Goal: Task Accomplishment & Management: Complete application form

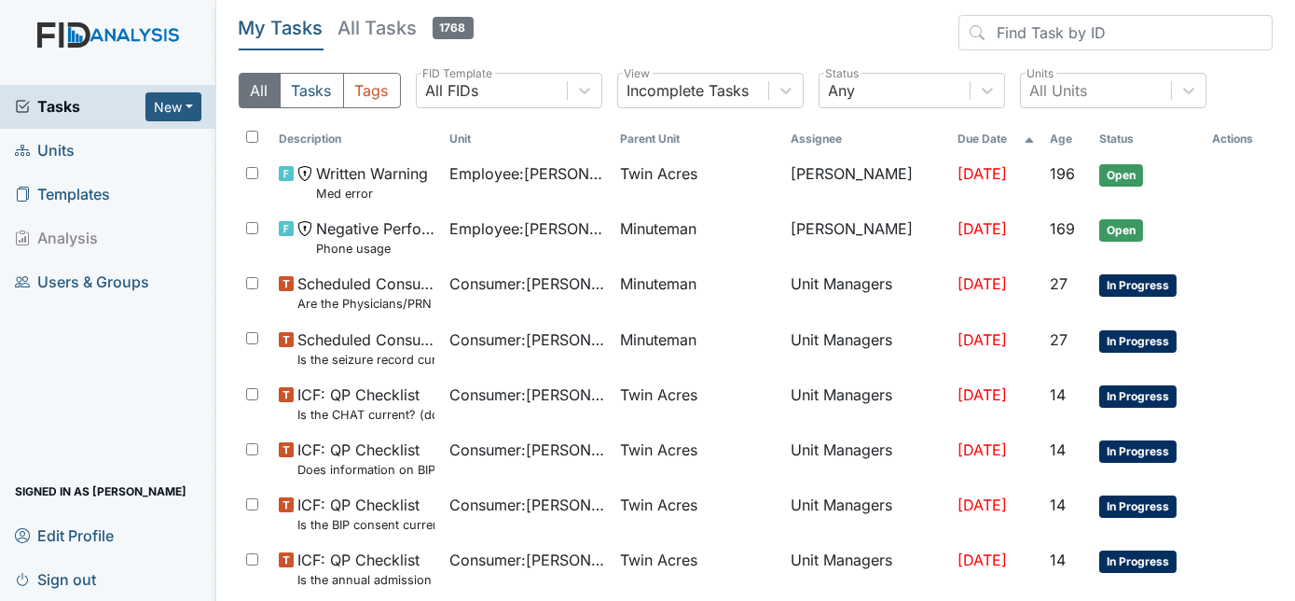
click at [61, 145] on span "Units" at bounding box center [45, 150] width 60 height 29
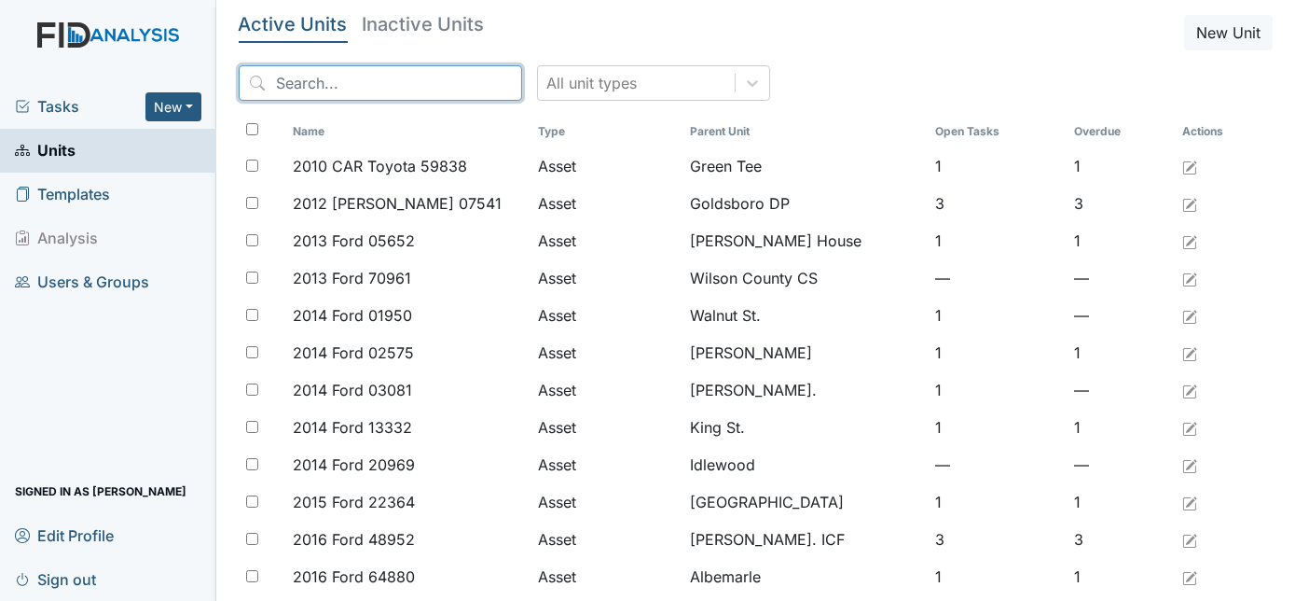
click at [321, 87] on input "search" at bounding box center [381, 82] width 284 height 35
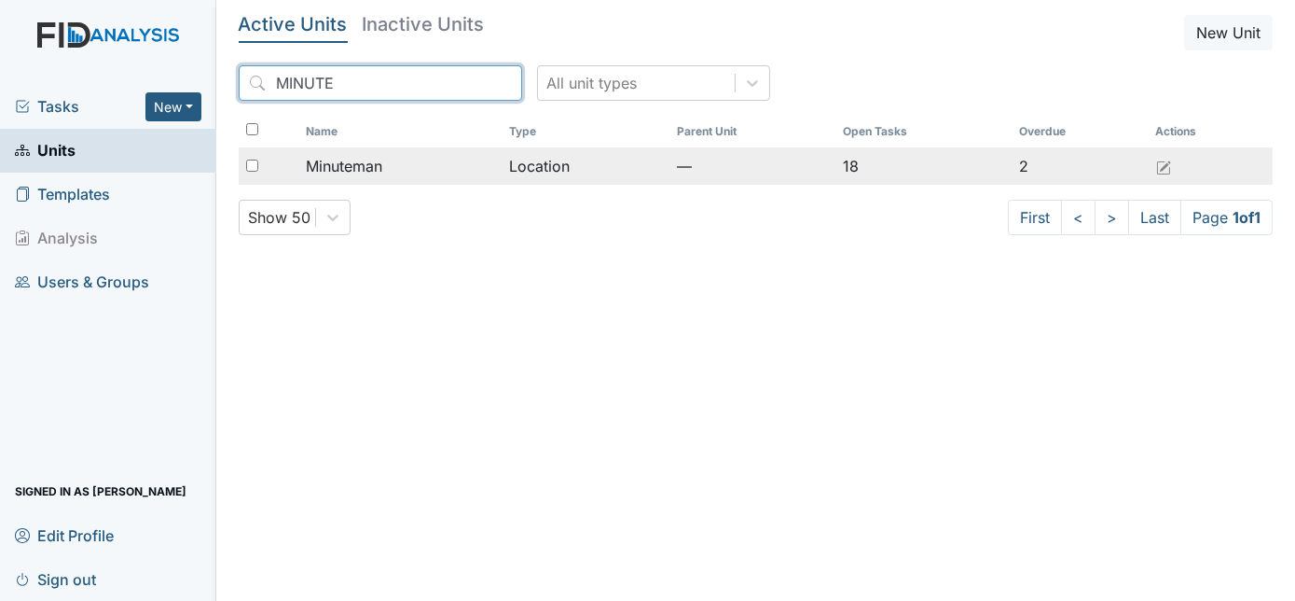
type input "MINUTE"
click at [251, 160] on input "checkbox" at bounding box center [252, 165] width 12 height 12
checkbox input "true"
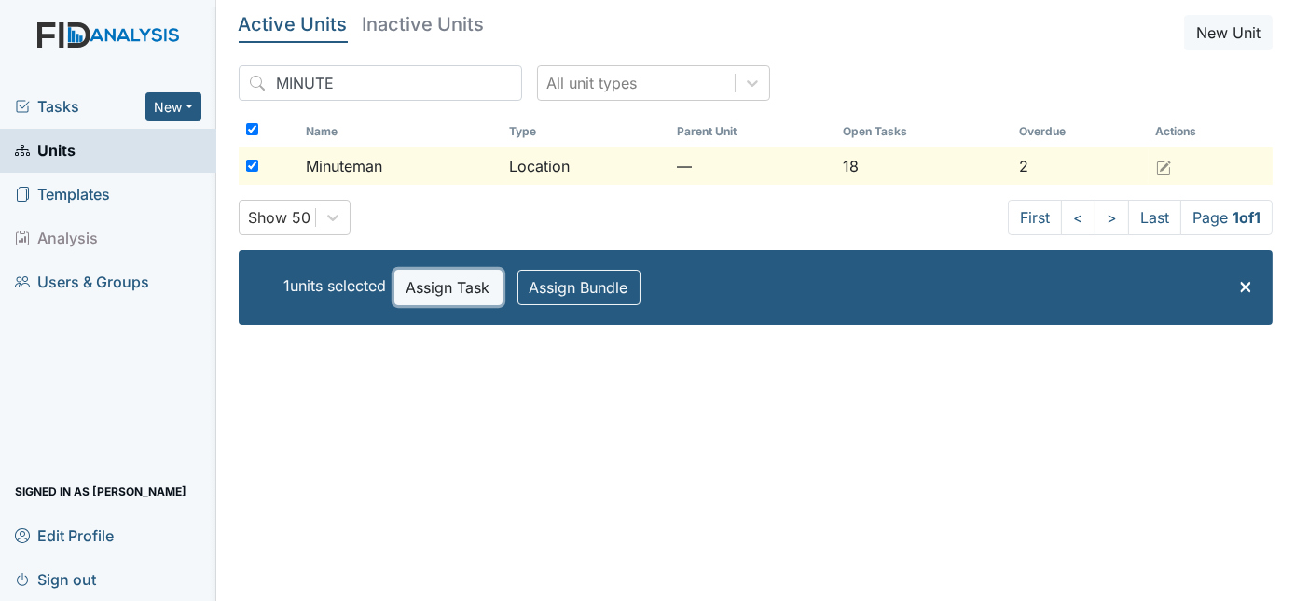
click at [425, 274] on button "Assign Task" at bounding box center [448, 287] width 108 height 35
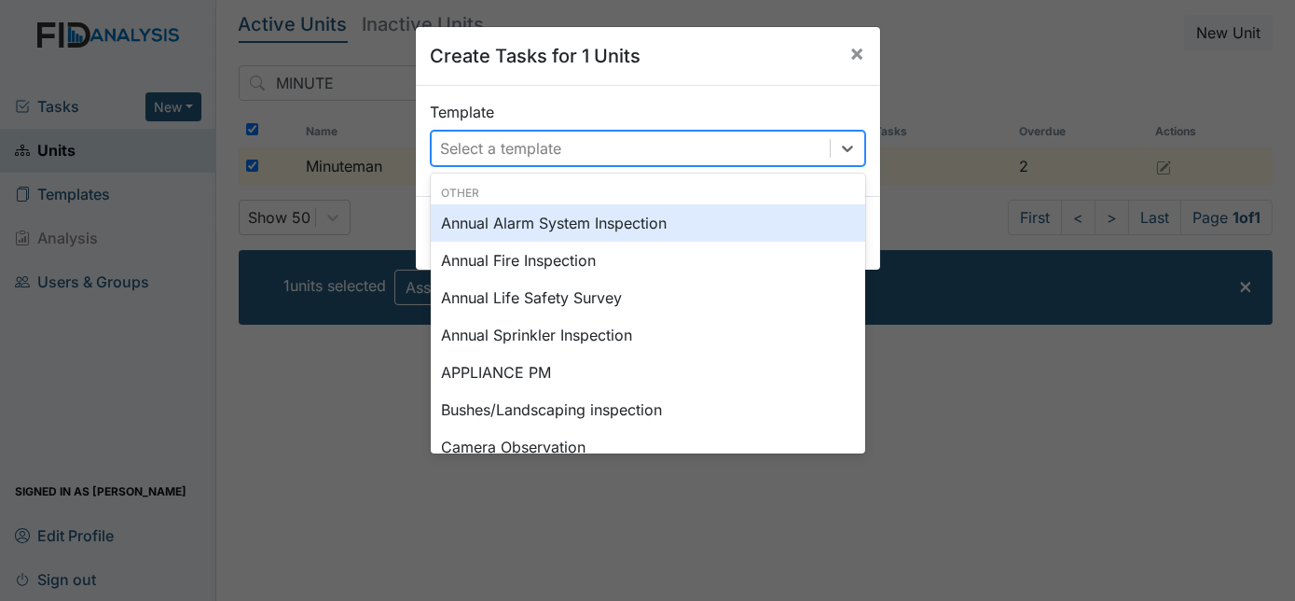
click at [549, 154] on div "Select a template" at bounding box center [501, 148] width 121 height 22
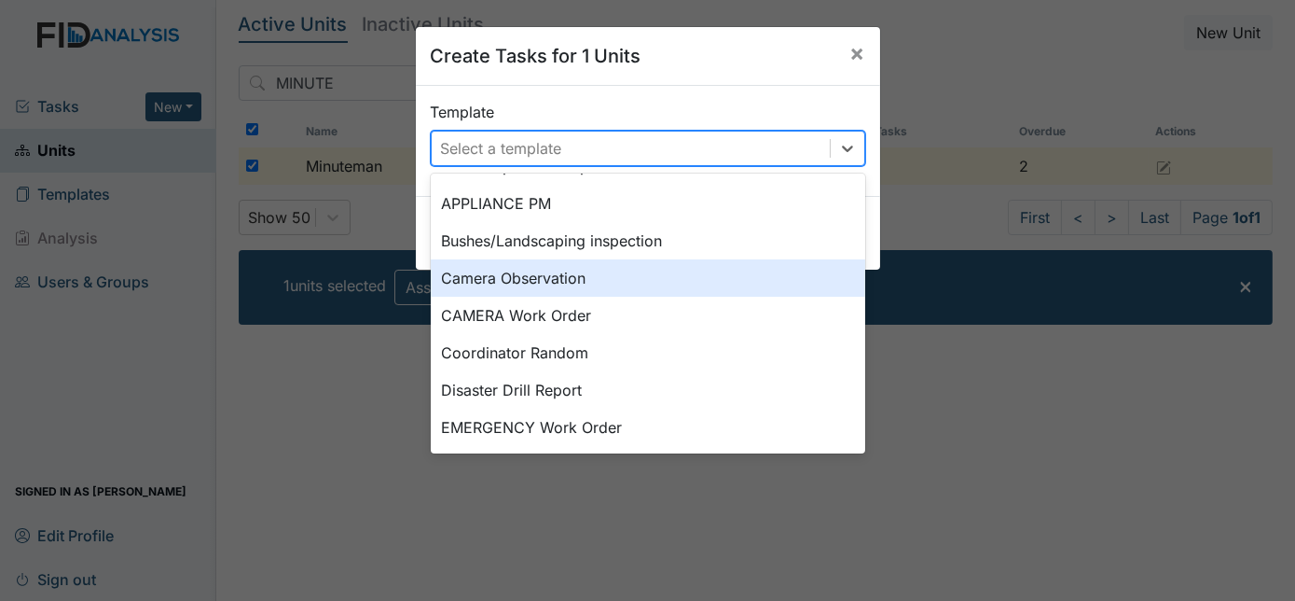
scroll to position [203, 0]
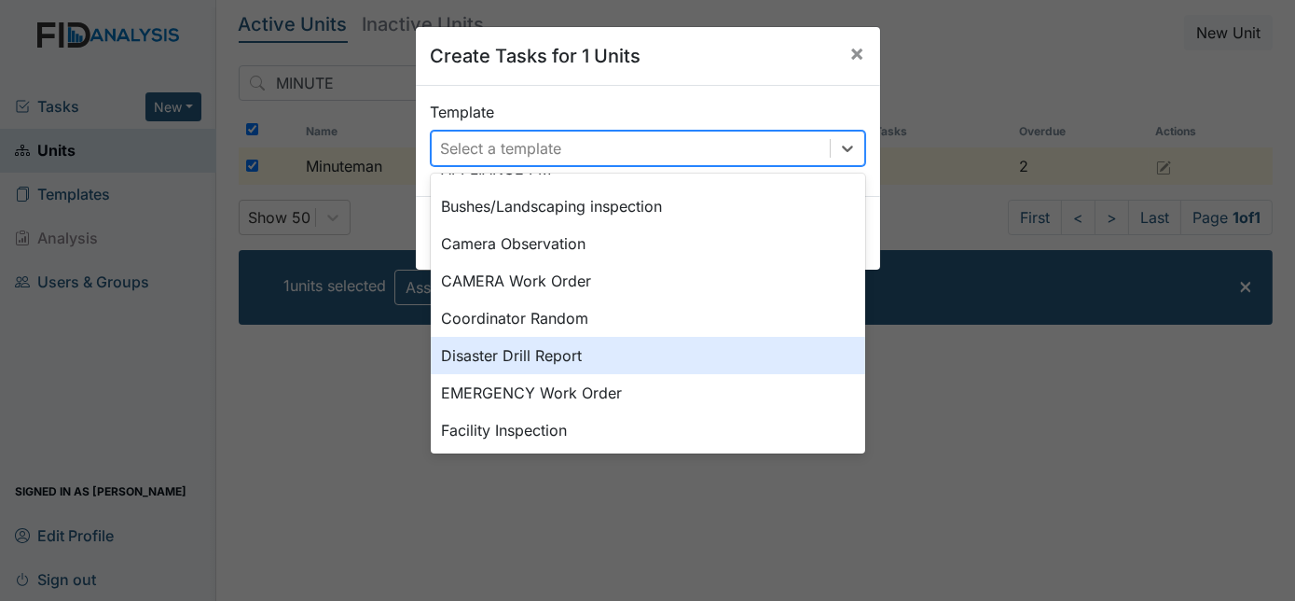
click at [721, 360] on div "Disaster Drill Report" at bounding box center [648, 355] width 435 height 37
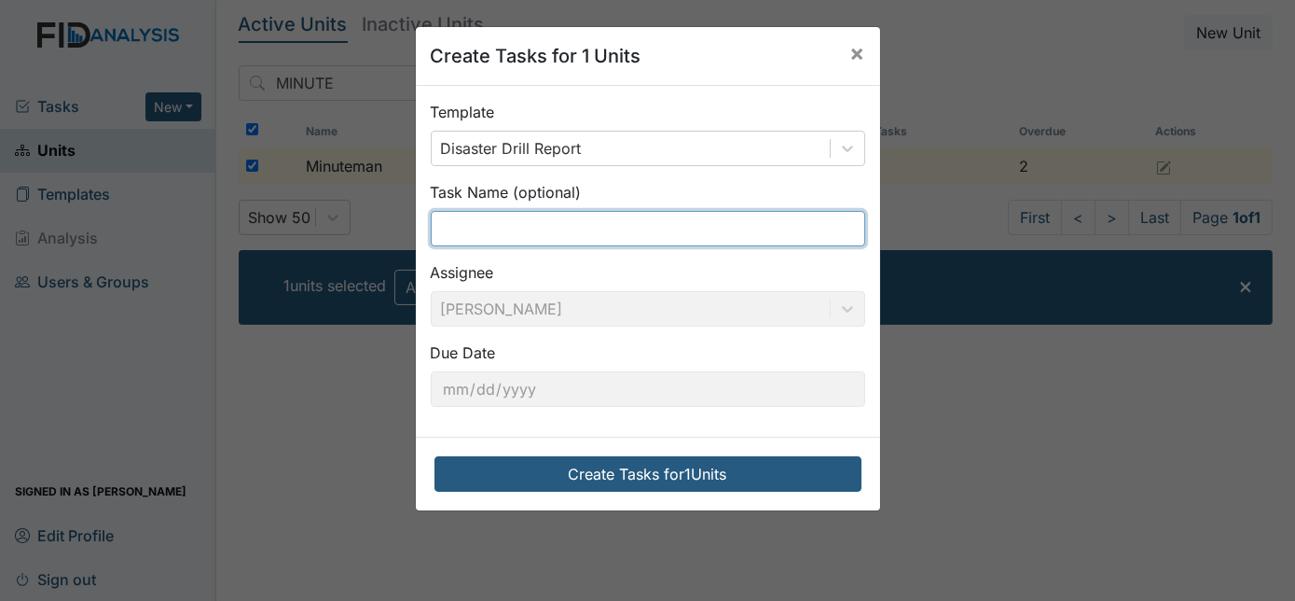
click at [573, 228] on input "text" at bounding box center [648, 228] width 435 height 35
type input "Evacuation"
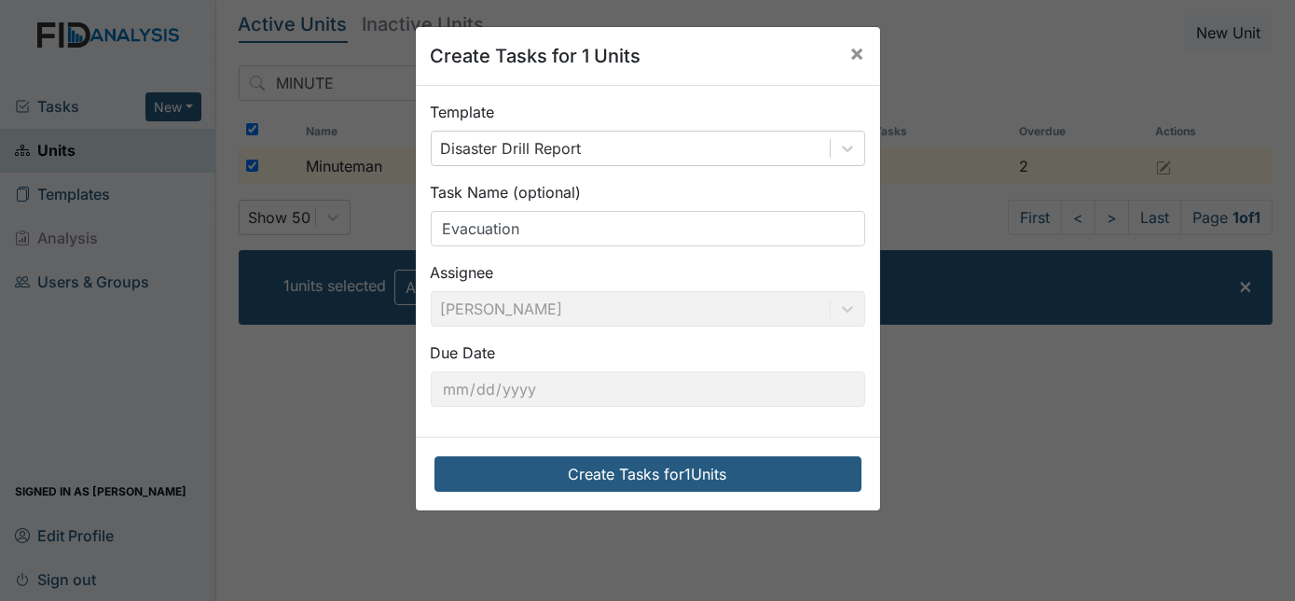
click at [584, 278] on div "Assignee [PERSON_NAME]" at bounding box center [648, 293] width 435 height 65
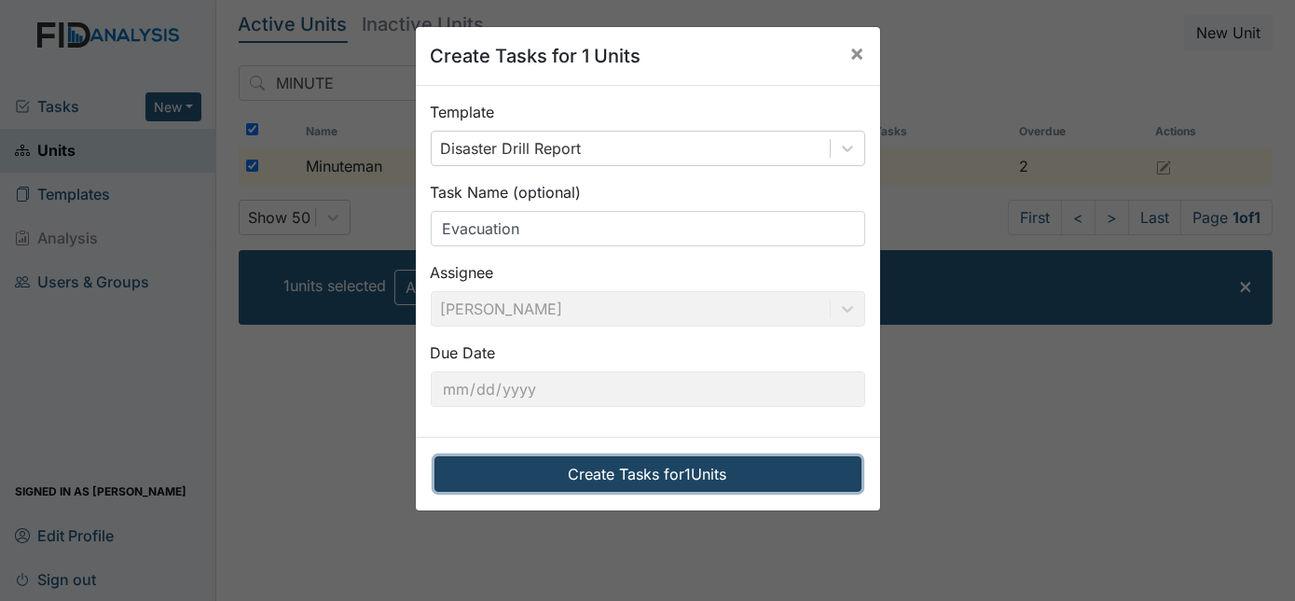
click at [621, 475] on button "Create Tasks for 1 Units" at bounding box center [648, 473] width 427 height 35
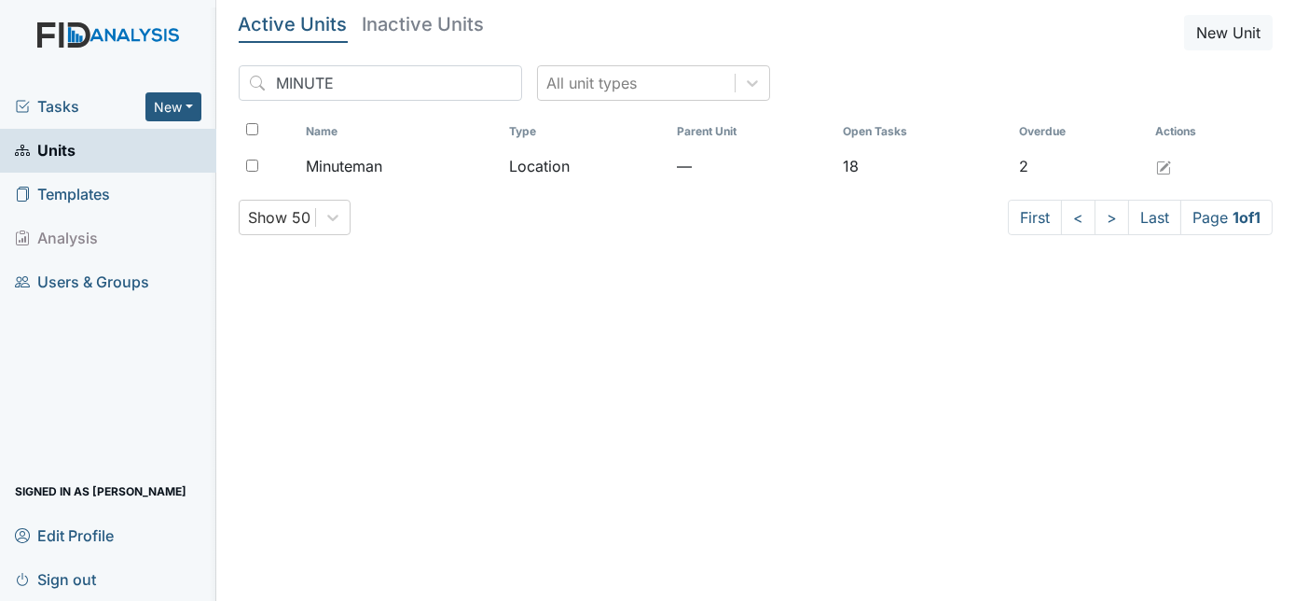
click at [48, 104] on span "Tasks" at bounding box center [80, 106] width 131 height 22
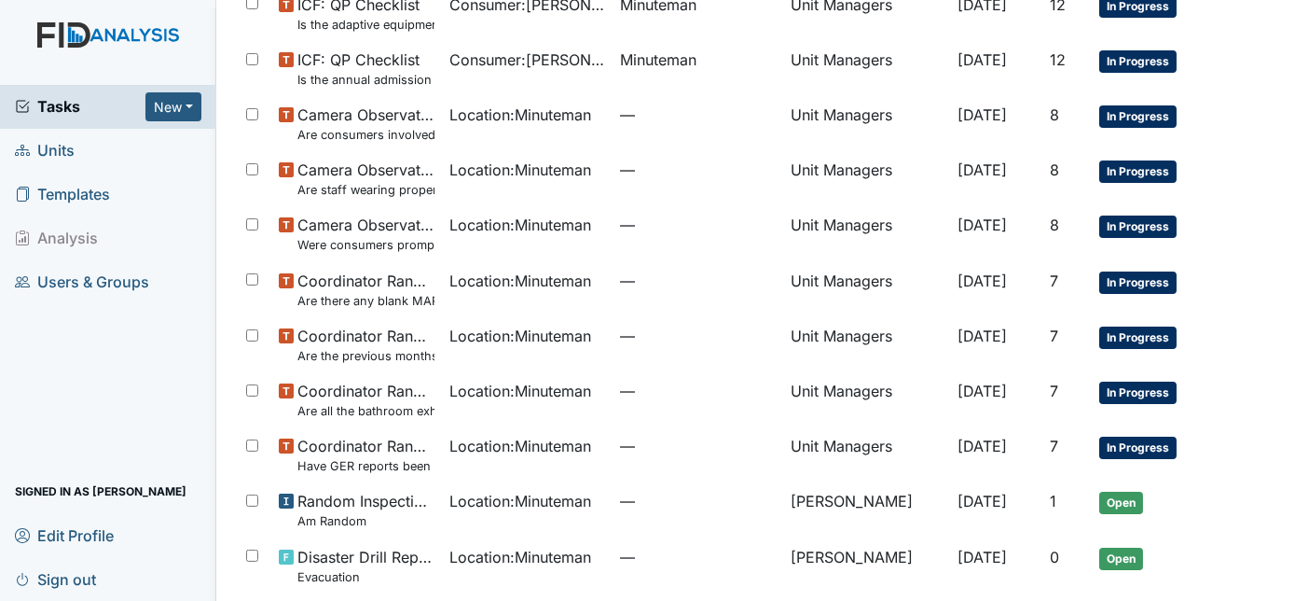
scroll to position [739, 0]
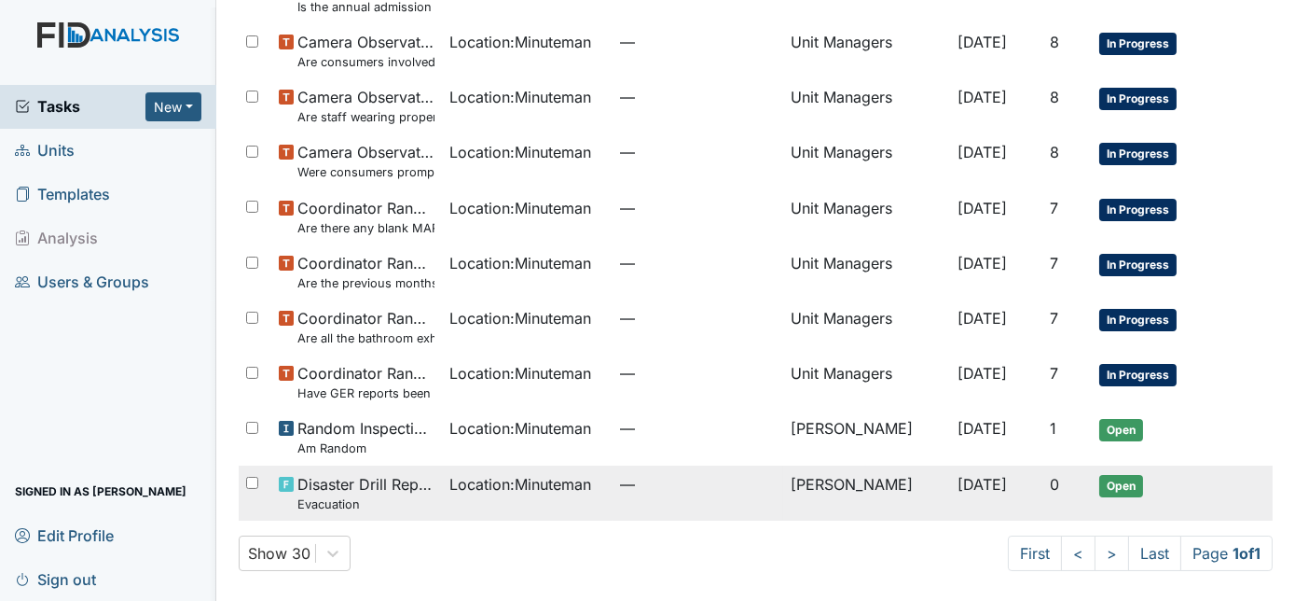
click at [951, 484] on td "Oct 9, 2025" at bounding box center [997, 492] width 92 height 55
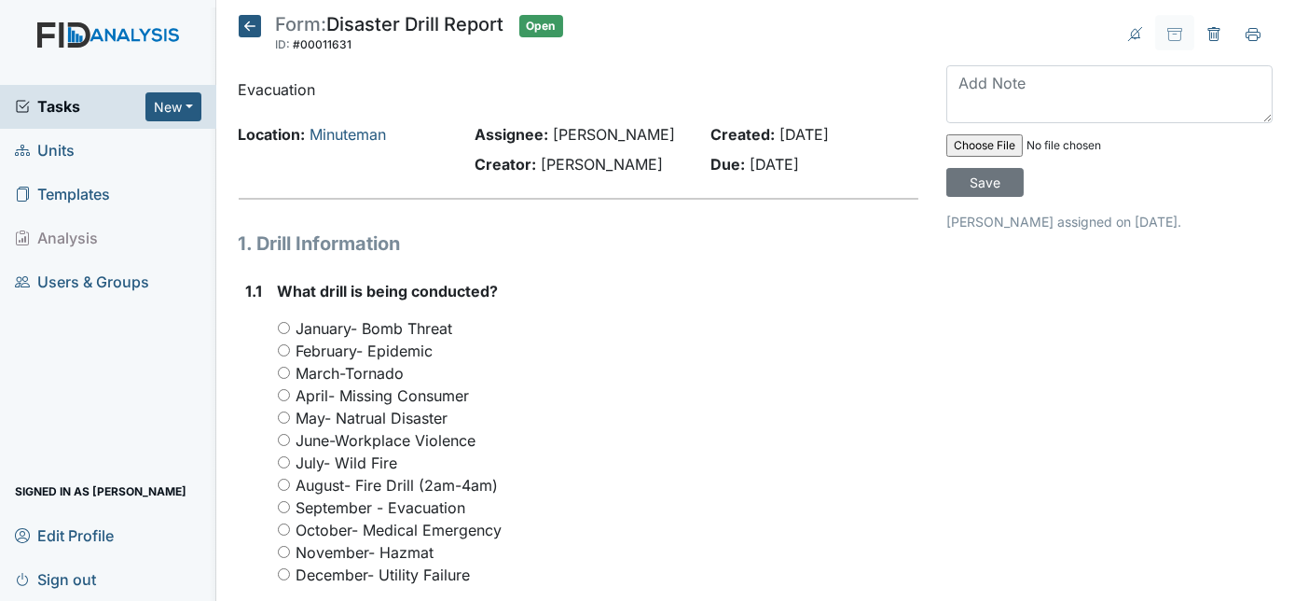
click at [284, 505] on input "September - Evacuation" at bounding box center [284, 507] width 12 height 12
radio input "true"
click at [243, 524] on div "1.1 What drill is being conducted? You must select one of the below options. Ja…" at bounding box center [579, 507] width 681 height 454
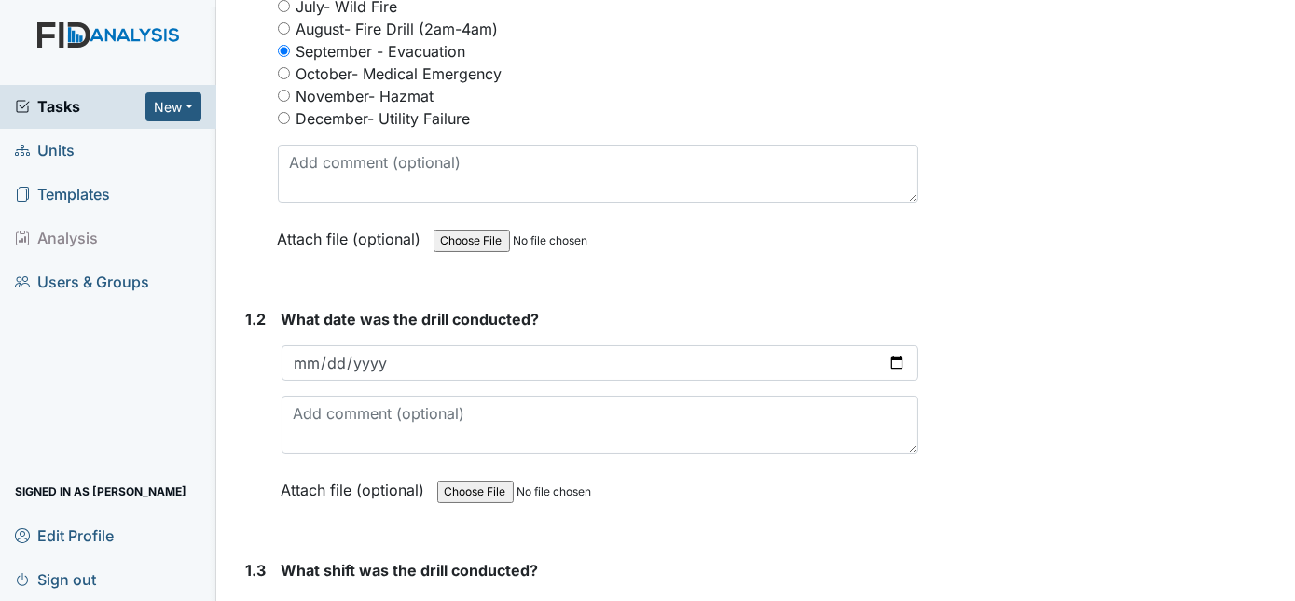
scroll to position [508, 0]
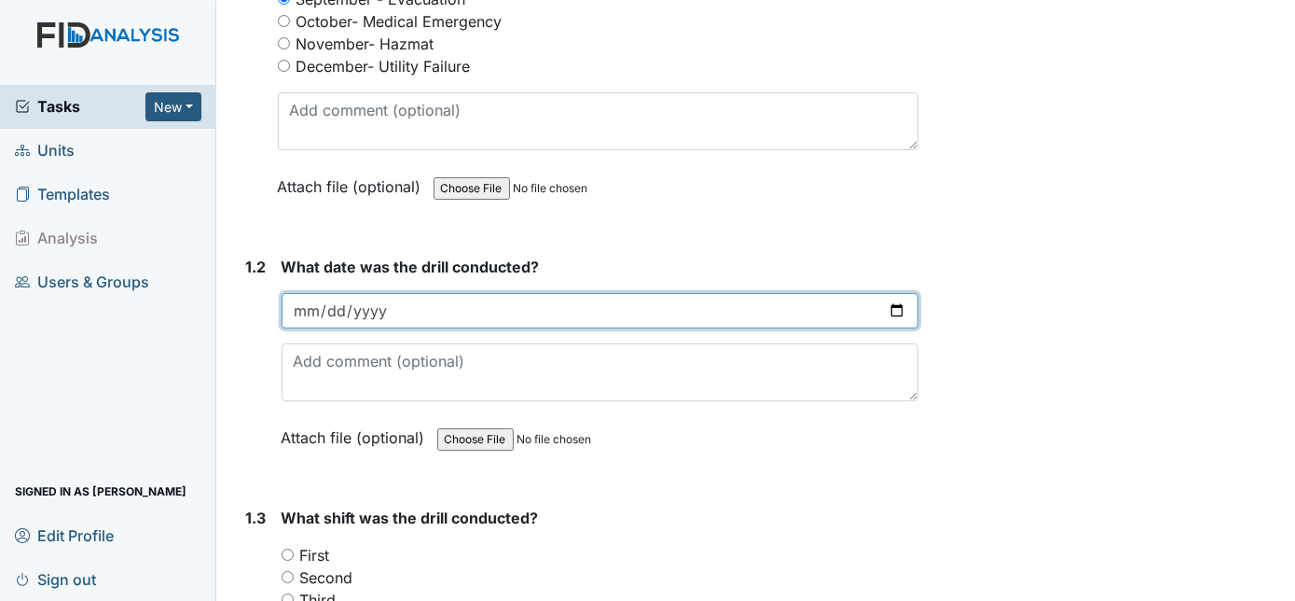
click at [300, 311] on input "date" at bounding box center [601, 310] width 638 height 35
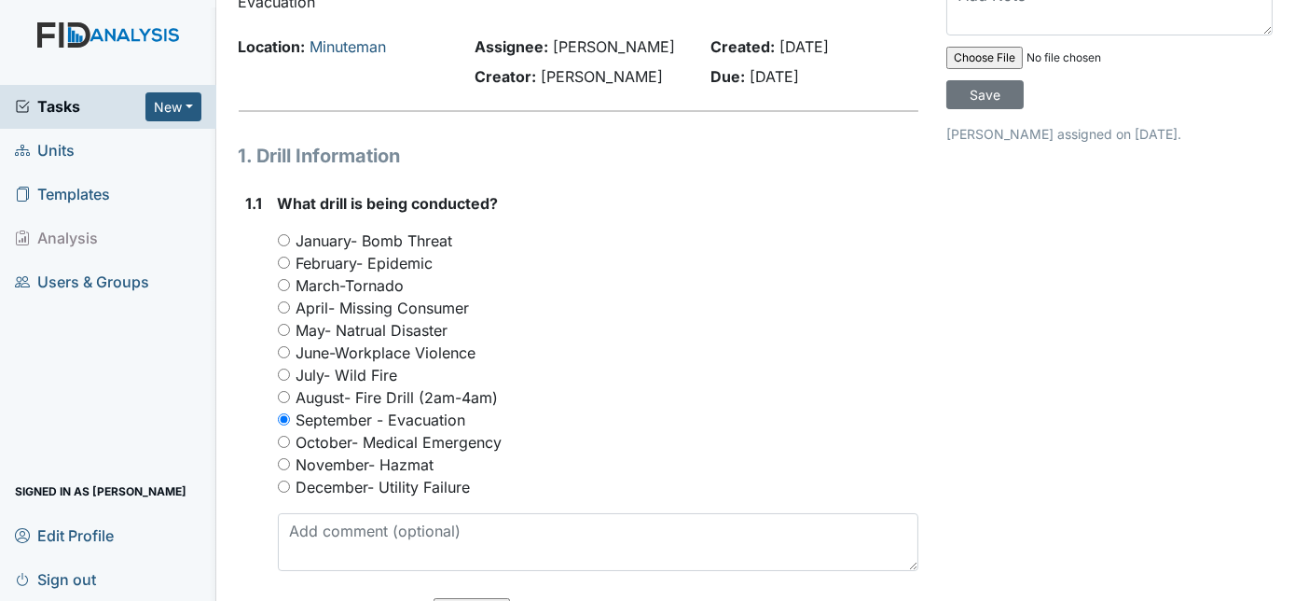
scroll to position [0, 0]
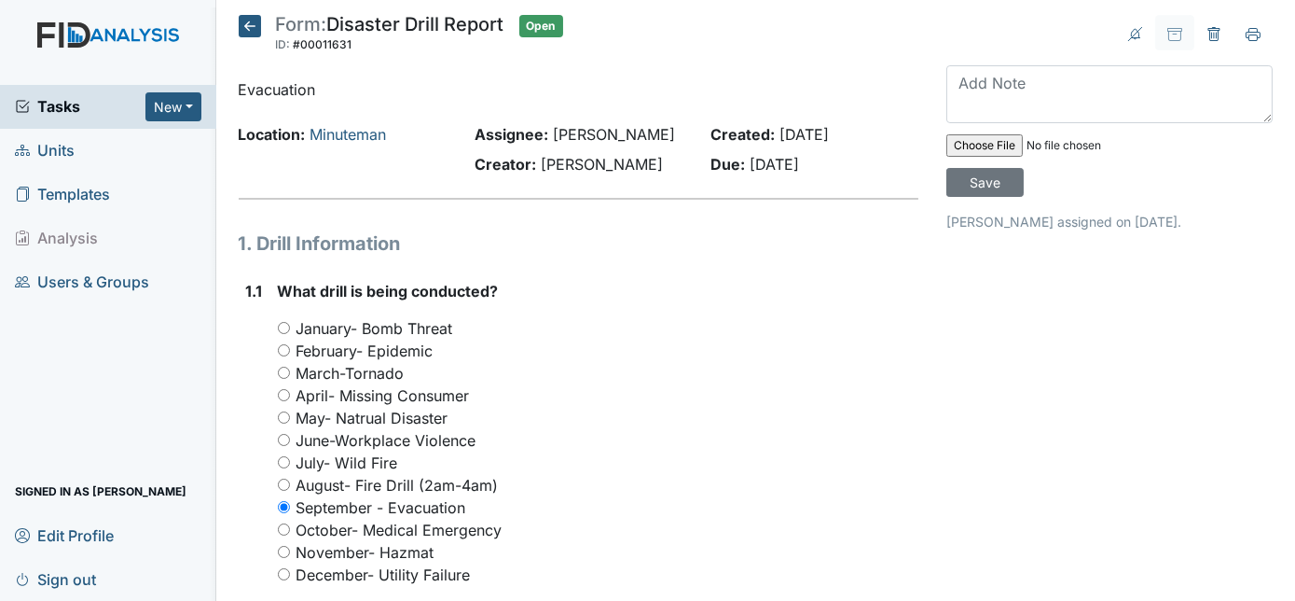
click at [530, 307] on div "What drill is being conducted? You must select one of the below options. Januar…" at bounding box center [599, 499] width 642 height 439
click at [574, 325] on div "January- Bomb Threat" at bounding box center [599, 328] width 642 height 22
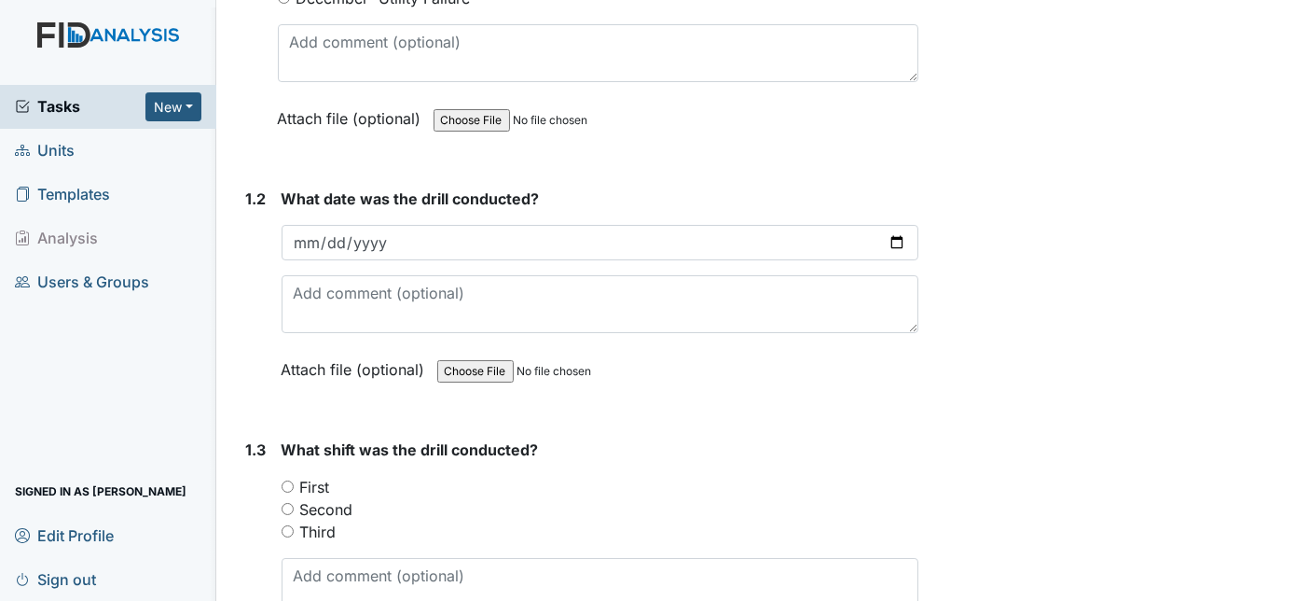
scroll to position [610, 0]
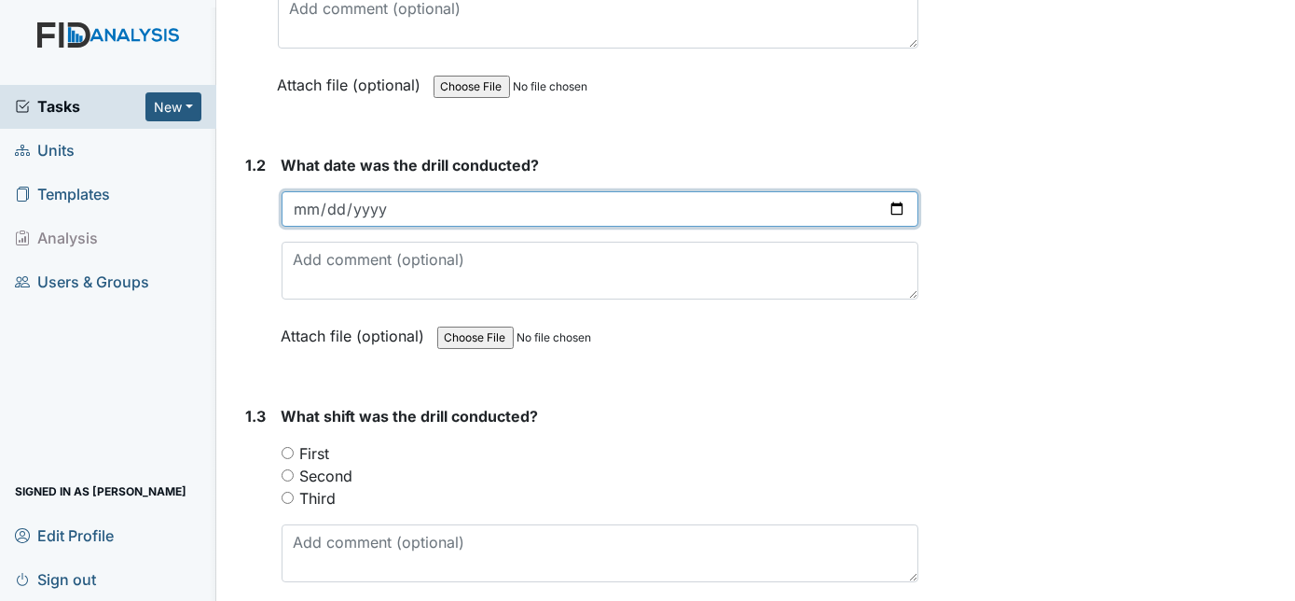
click at [313, 199] on input "date" at bounding box center [601, 208] width 638 height 35
type input "[DATE]"
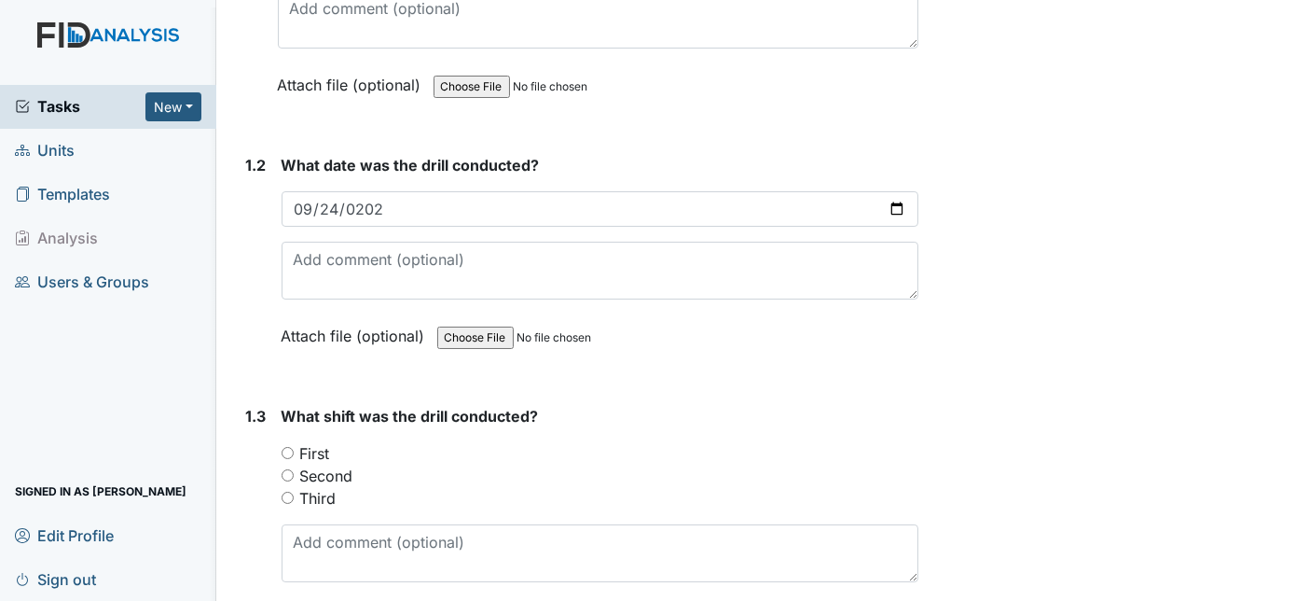
click at [285, 447] on input "First" at bounding box center [288, 453] width 12 height 12
radio input "true"
click at [258, 485] on div "1.3" at bounding box center [256, 531] width 21 height 253
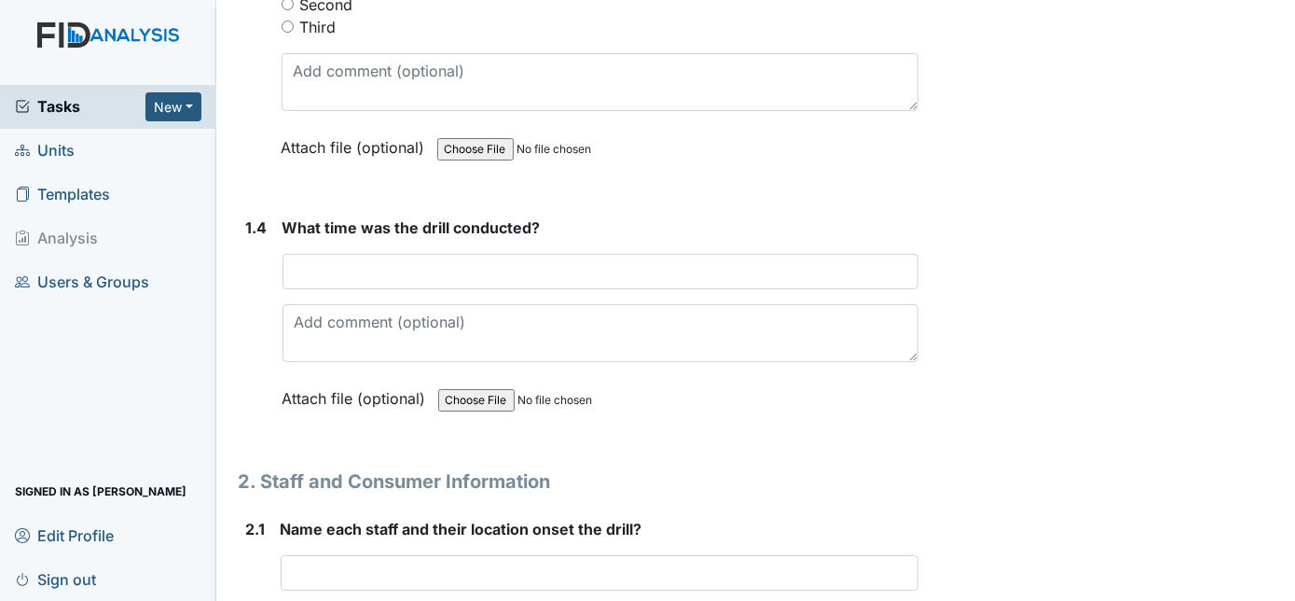
scroll to position [1085, 0]
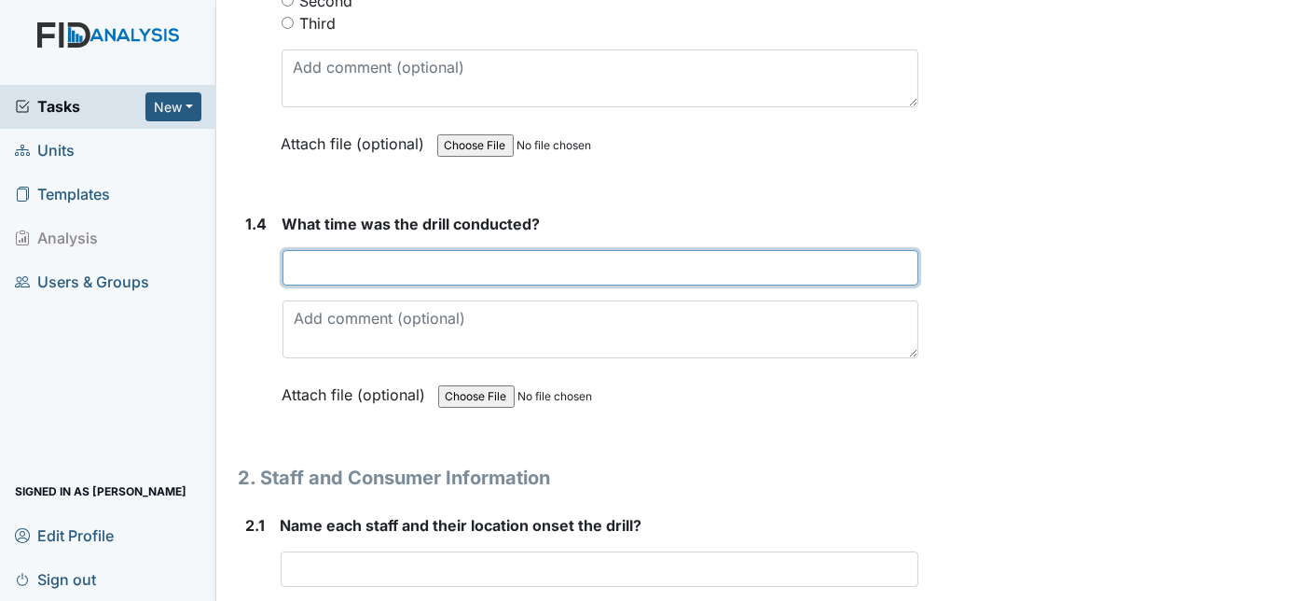
click at [333, 260] on input "text" at bounding box center [601, 267] width 637 height 35
click at [301, 256] on input "850am" at bounding box center [601, 267] width 637 height 35
type input "8:50am"
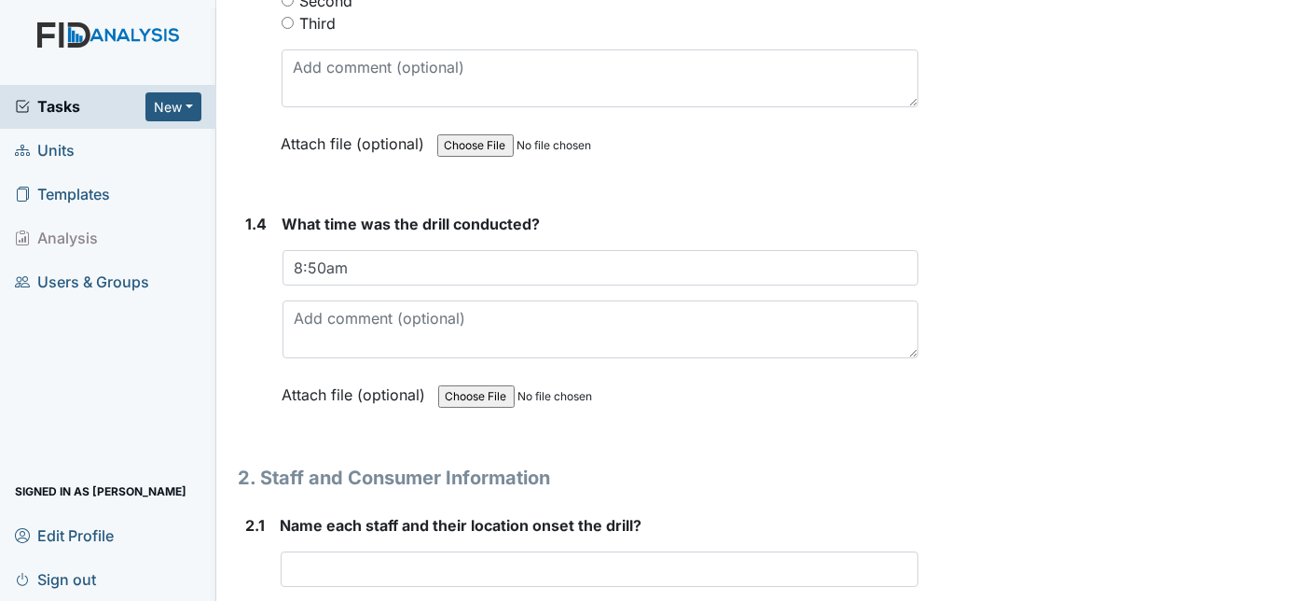
click at [251, 288] on div "1.4" at bounding box center [256, 323] width 21 height 221
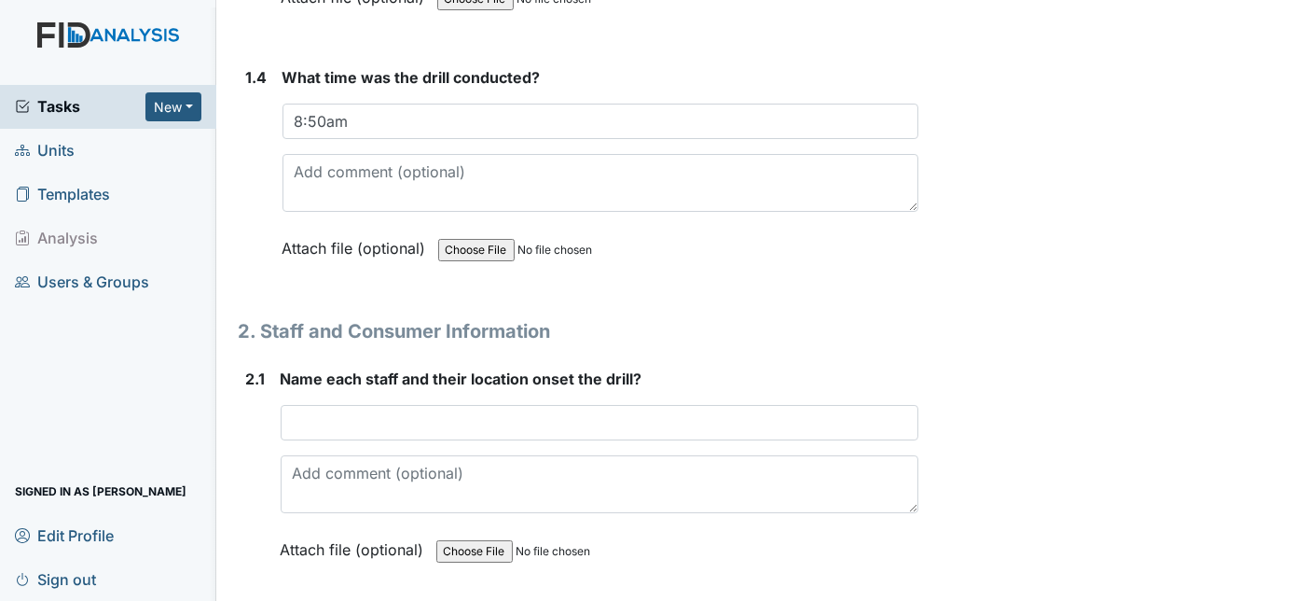
scroll to position [1254, 0]
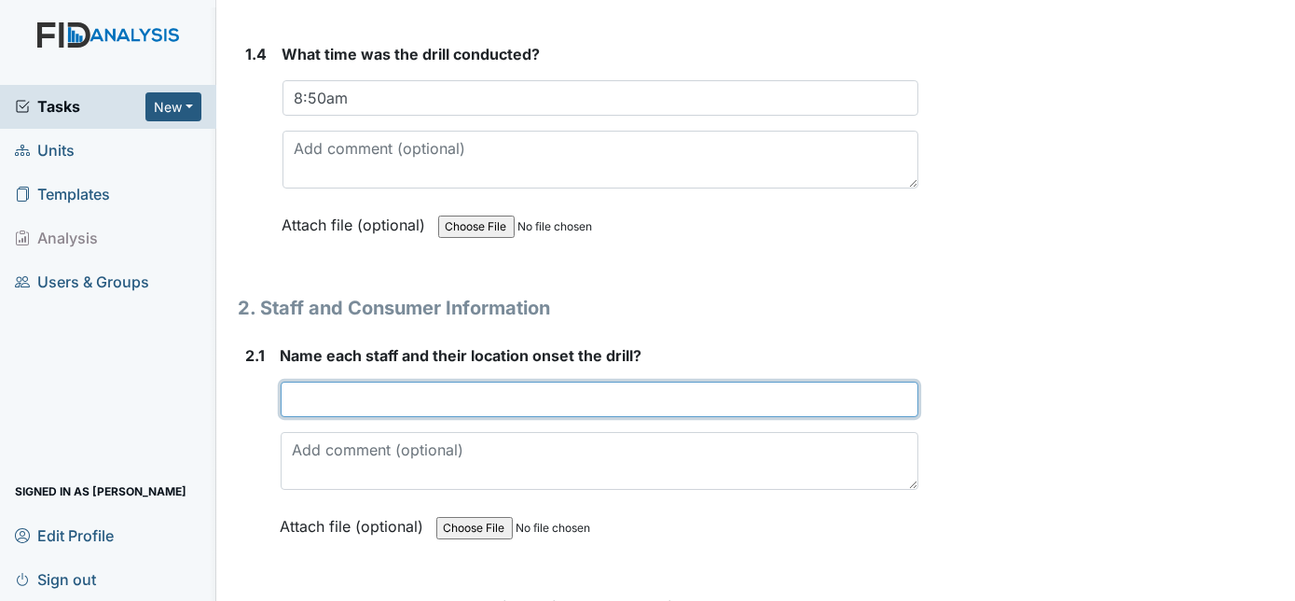
click at [313, 402] on input "text" at bounding box center [600, 398] width 639 height 35
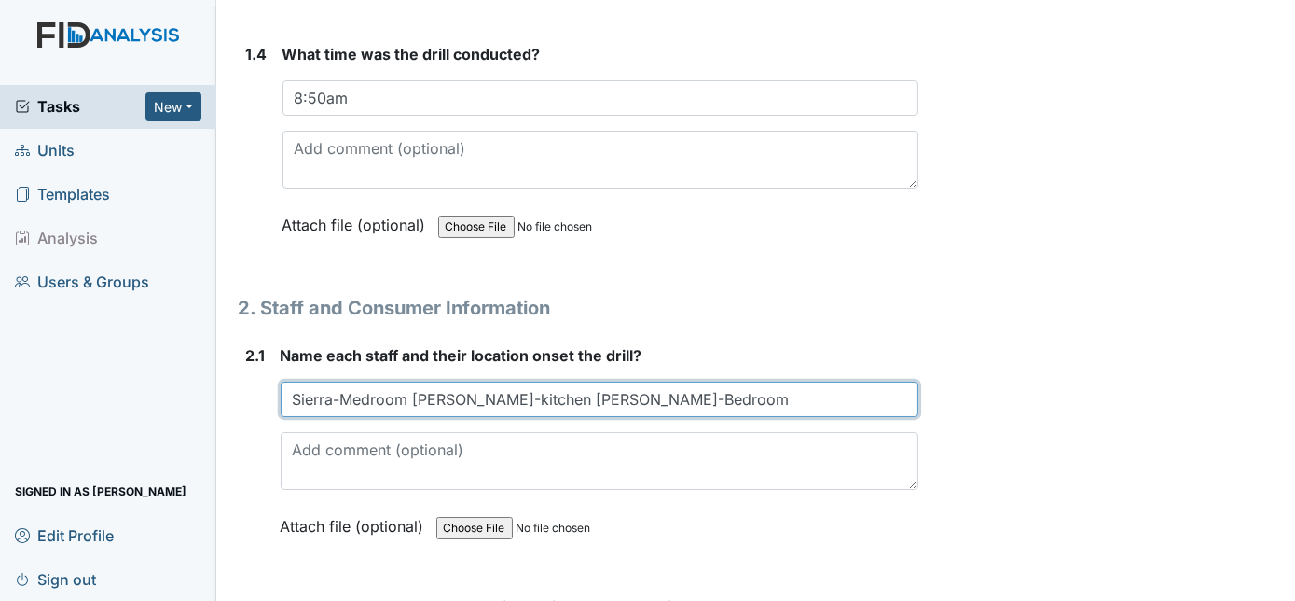
type input "Sierra-Medroom Melissa-kitchen Charnita-Bedroom"
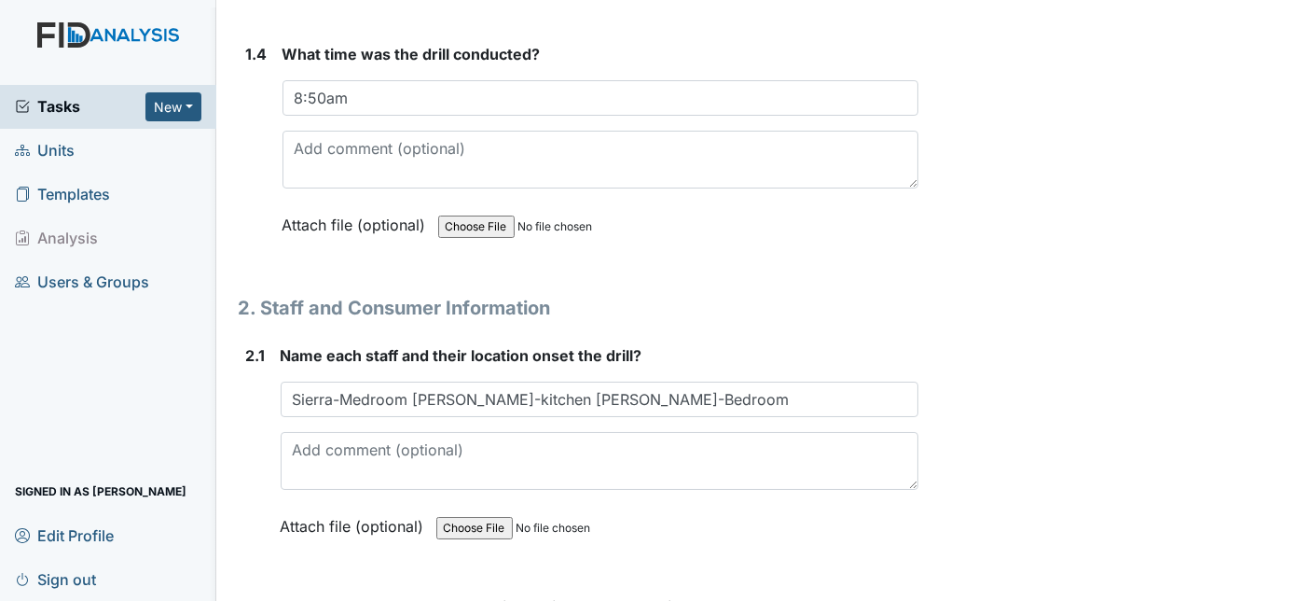
click at [248, 436] on div "2.1" at bounding box center [256, 454] width 20 height 221
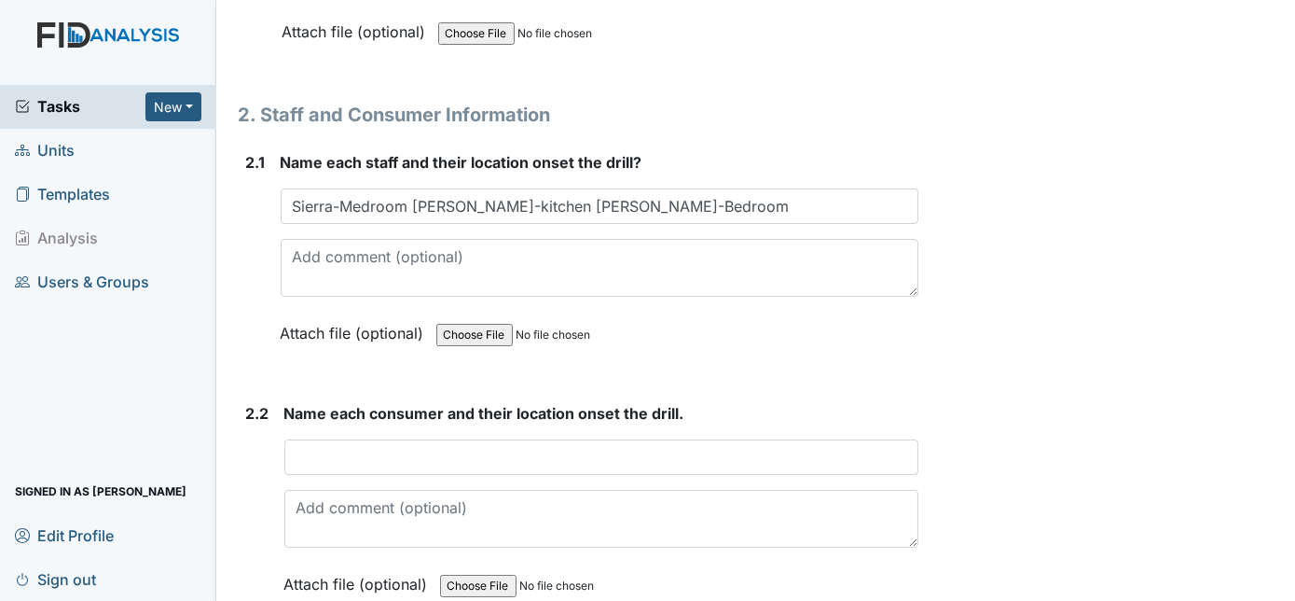
scroll to position [1458, 0]
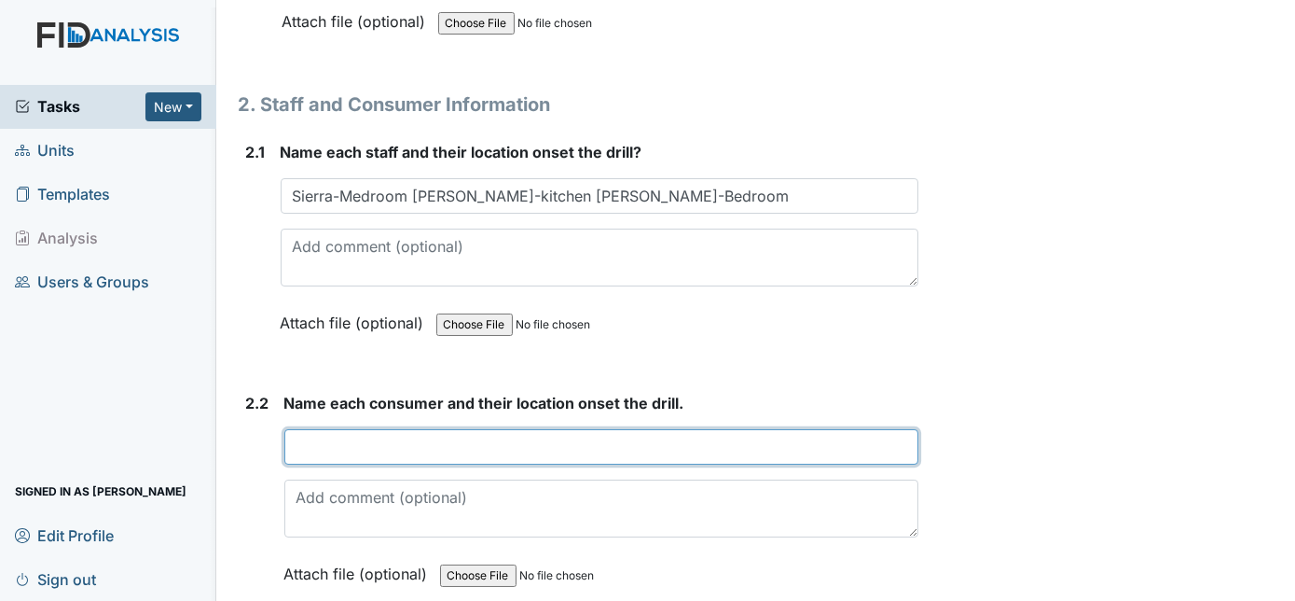
click at [308, 435] on input "text" at bounding box center [601, 446] width 635 height 35
click at [649, 438] on input "Doris & Nikki- bedroom Keyosha-livingroom Annie-livingroom" at bounding box center [601, 446] width 635 height 35
type input "Doris & Nikki- bedroom Keyosha & Annie-livingroom"
